Goal: Task Accomplishment & Management: Manage account settings

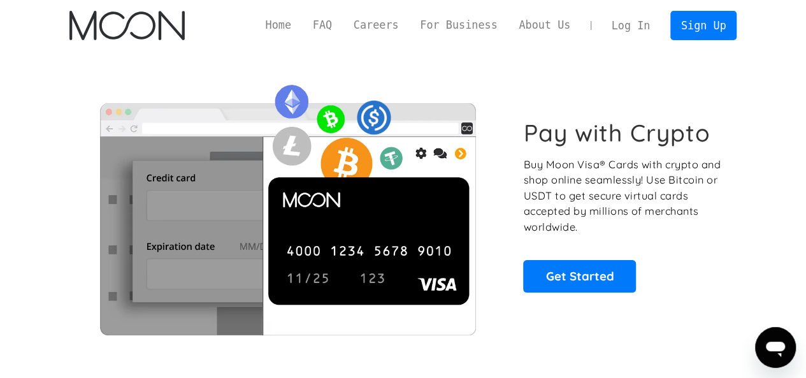
click at [637, 25] on link "Log In" at bounding box center [631, 25] width 60 height 28
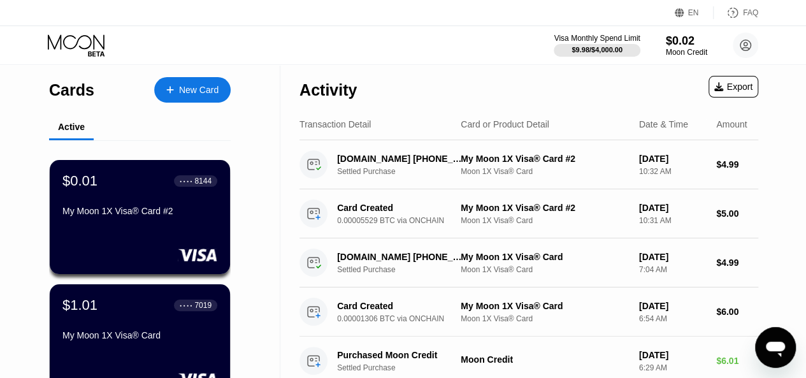
scroll to position [64, 0]
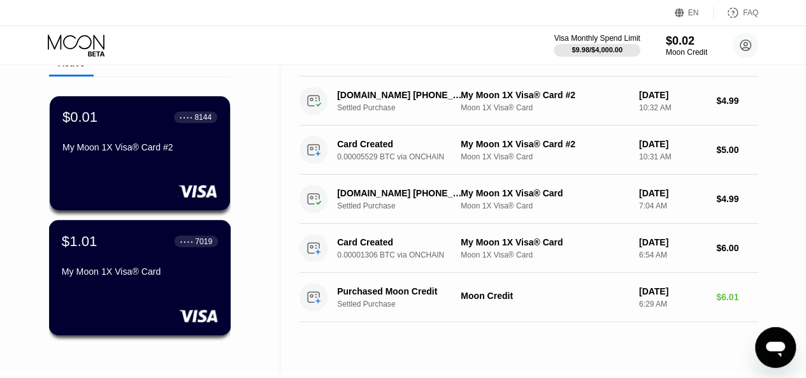
click at [145, 267] on div "$1.01 ● ● ● ● 7019 My Moon 1X Visa® Card" at bounding box center [140, 256] width 156 height 49
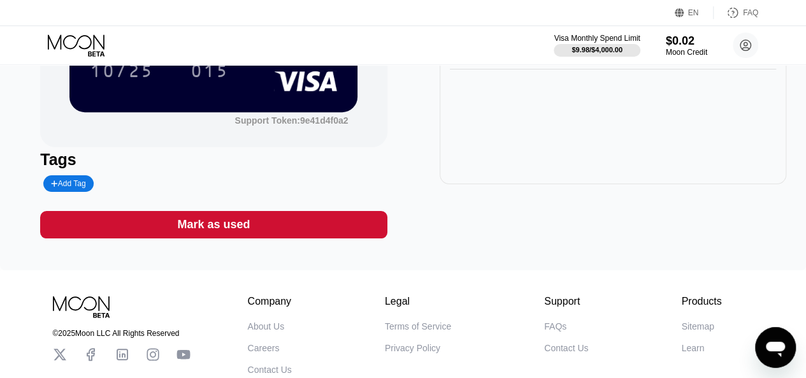
scroll to position [64, 0]
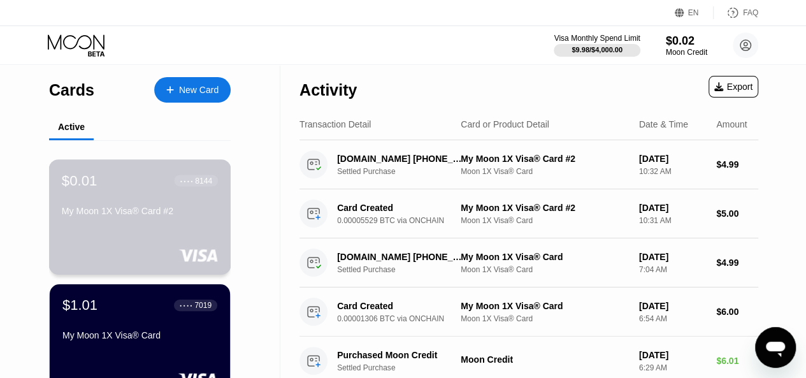
click at [125, 210] on div "My Moon 1X Visa® Card #2" at bounding box center [140, 211] width 156 height 10
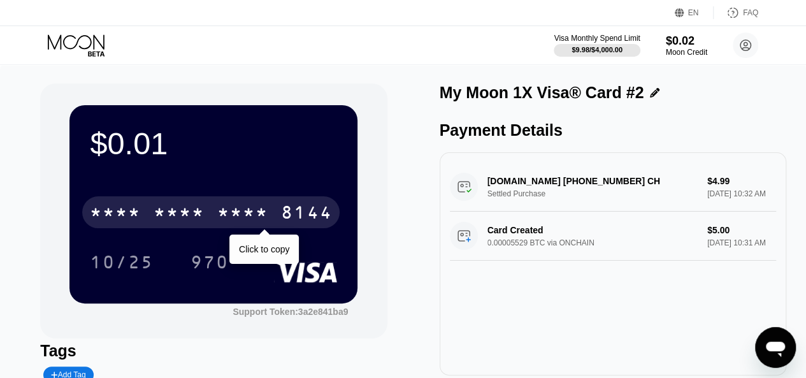
click at [290, 212] on div "8144" at bounding box center [306, 214] width 51 height 20
drag, startPoint x: 341, startPoint y: 213, endPoint x: 121, endPoint y: 208, distance: 220.4
click at [121, 208] on div "$0.01 4513 6500 2877 8144 Click to copy 10/25 970" at bounding box center [213, 203] width 288 height 197
click at [127, 208] on div "4513" at bounding box center [115, 214] width 51 height 20
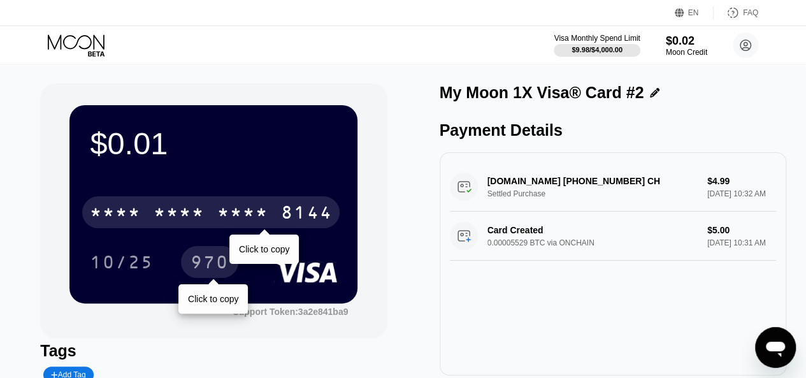
click at [212, 265] on div "970" at bounding box center [209, 263] width 38 height 20
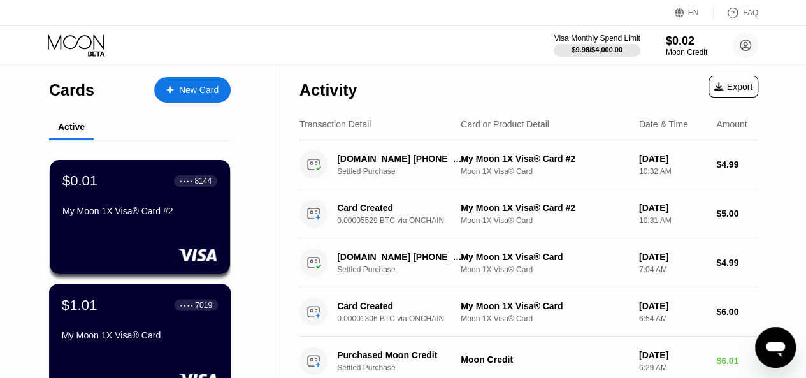
click at [167, 328] on div "$1.01 ● ● ● ● 7019 My Moon 1X Visa® Card" at bounding box center [140, 320] width 156 height 49
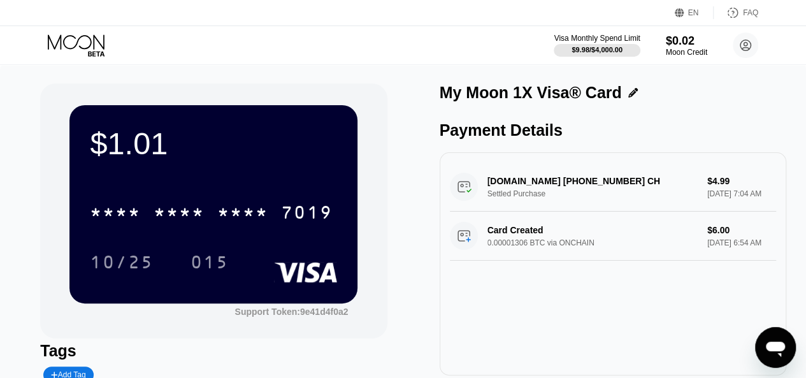
click at [296, 209] on div "7019" at bounding box center [306, 214] width 51 height 20
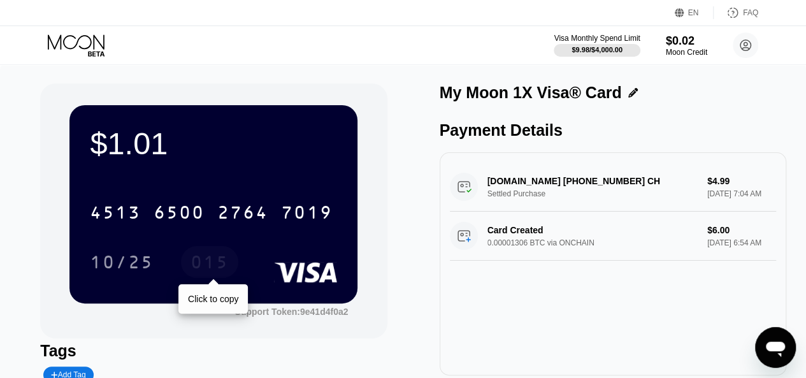
click at [218, 266] on div "015" at bounding box center [209, 263] width 38 height 20
